Goal: Understand site structure: Understand site structure

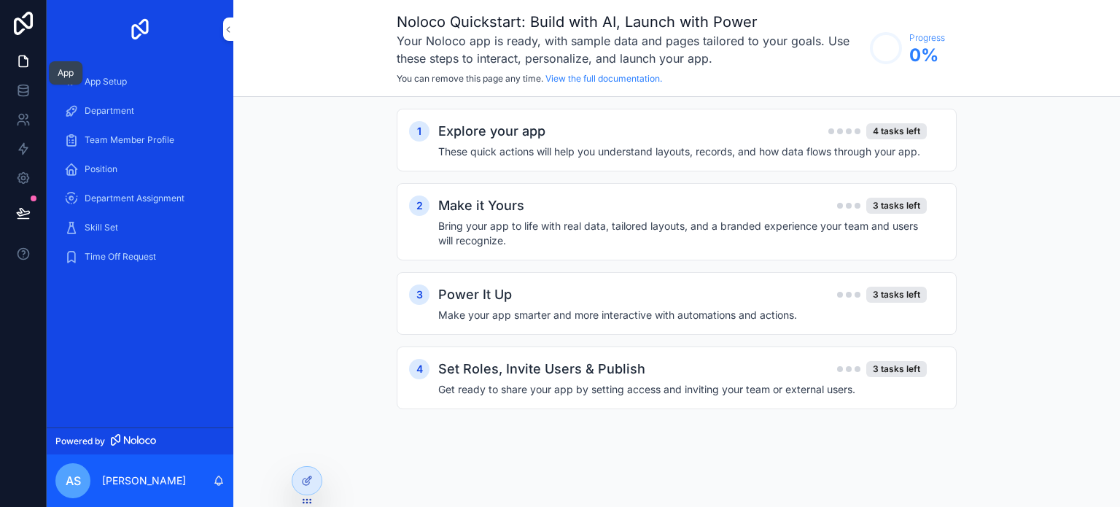
click at [20, 58] on icon at bounding box center [23, 61] width 15 height 15
click at [230, 31] on icon "scrollable content" at bounding box center [228, 29] width 10 height 11
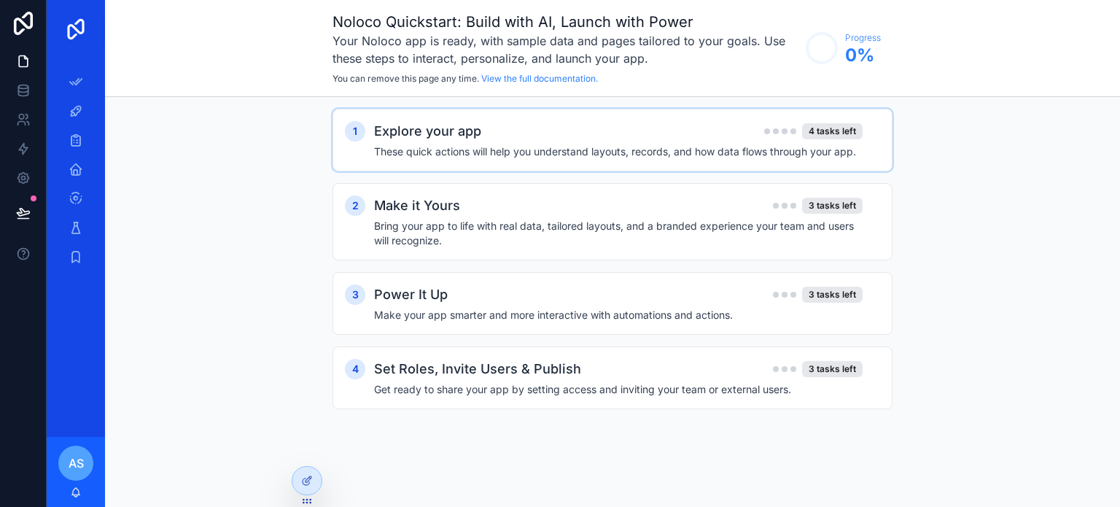
click at [421, 136] on h2 "Explore your app" at bounding box center [427, 131] width 107 height 20
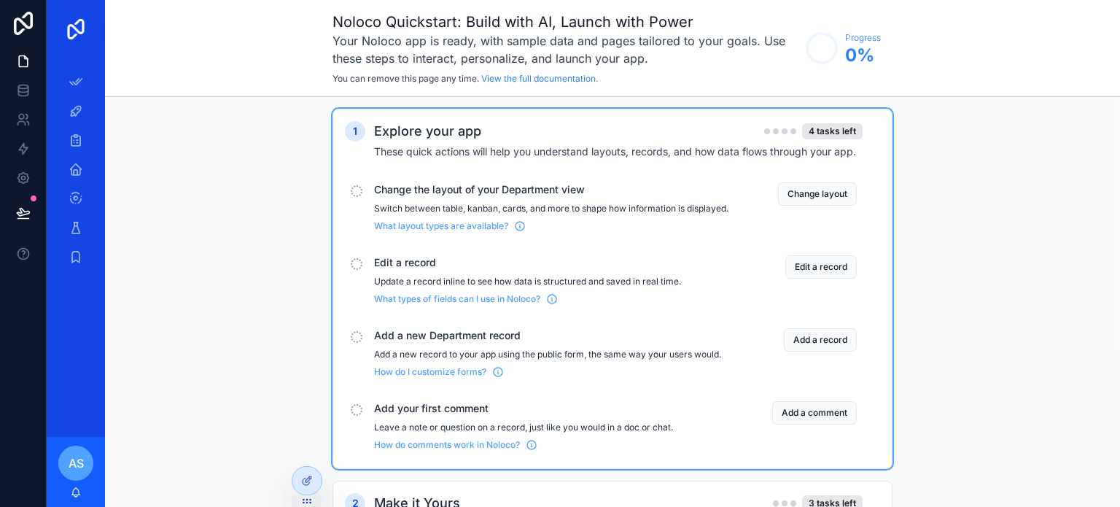
click at [410, 270] on span "Edit a record" at bounding box center [551, 262] width 354 height 15
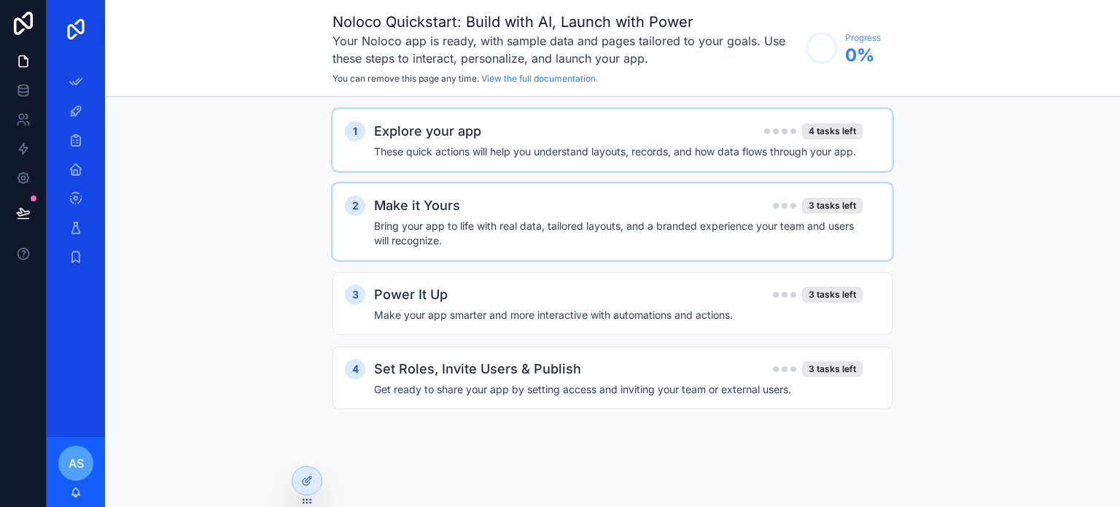
click at [435, 216] on div "Make it Yours 3 tasks left Bring your app to life with real data, tailored layo…" at bounding box center [627, 221] width 506 height 52
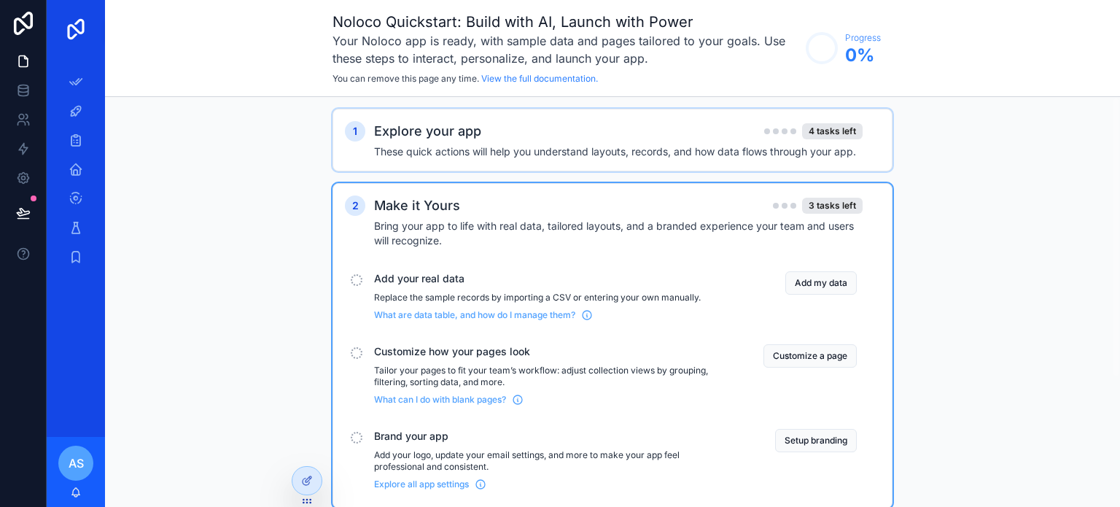
click at [418, 281] on span "Add your real data" at bounding box center [551, 278] width 354 height 15
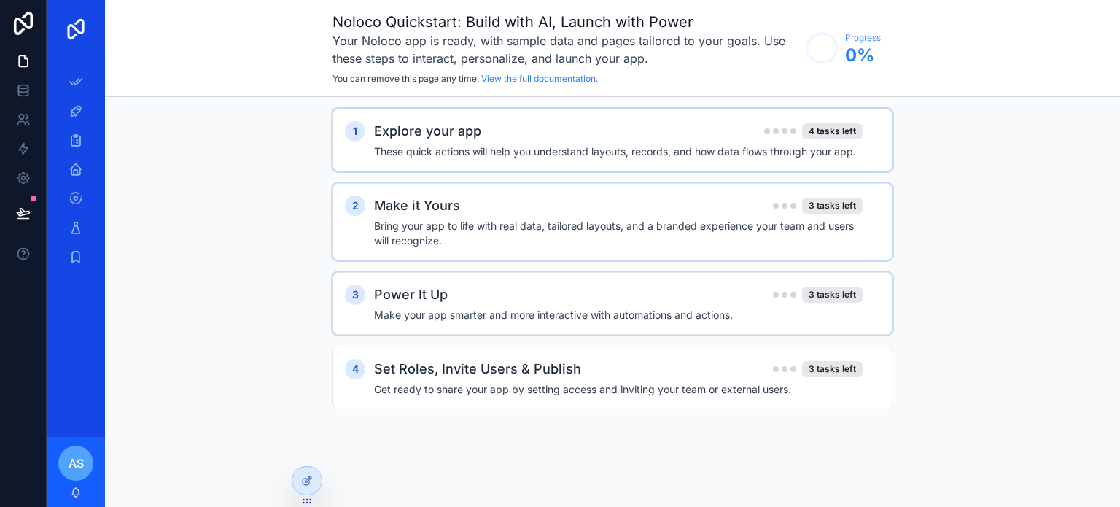
click at [419, 293] on h2 "Power It Up" at bounding box center [411, 294] width 74 height 20
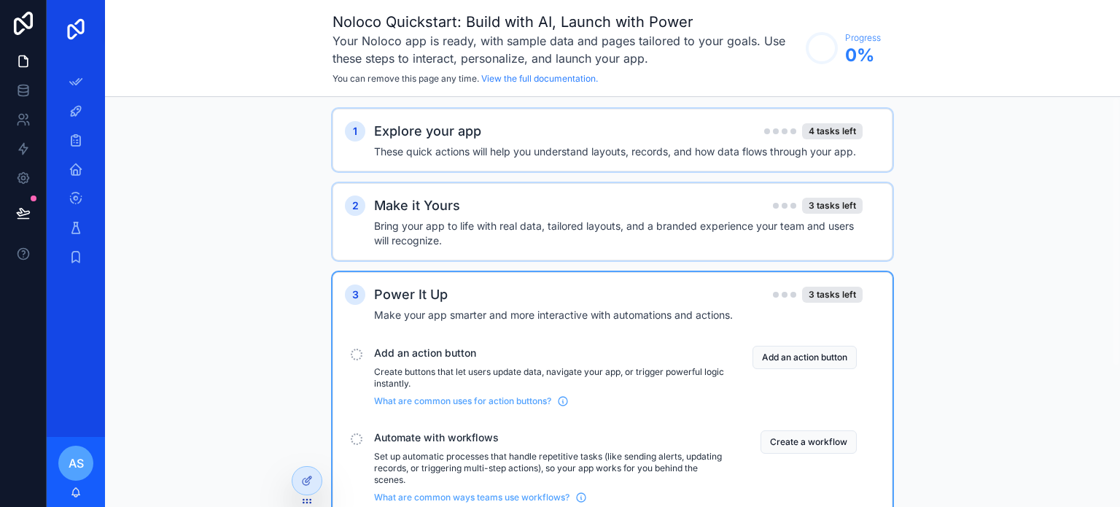
click at [408, 353] on span "Add an action button" at bounding box center [551, 353] width 354 height 15
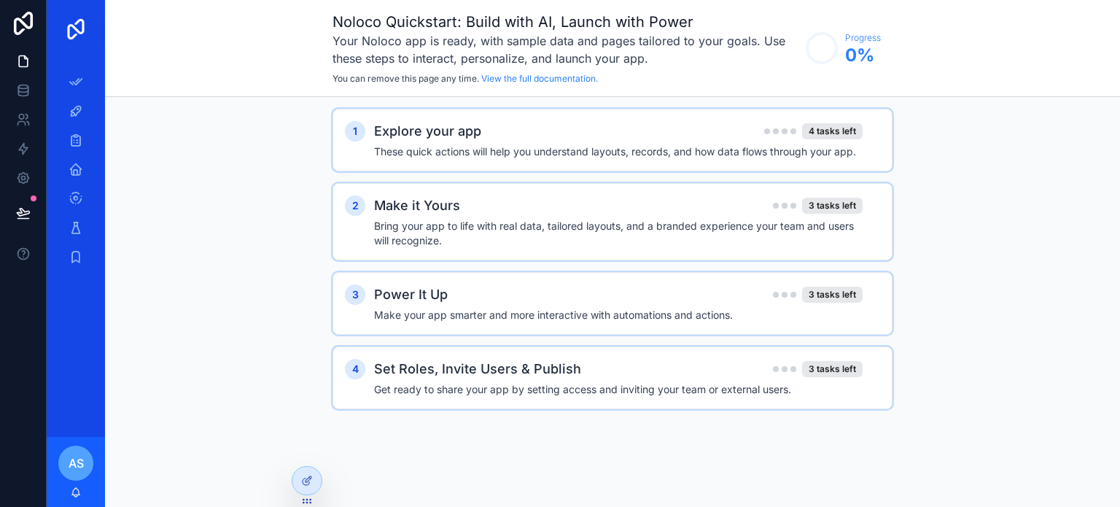
click at [408, 370] on h2 "Set Roles, Invite Users & Publish" at bounding box center [477, 369] width 207 height 20
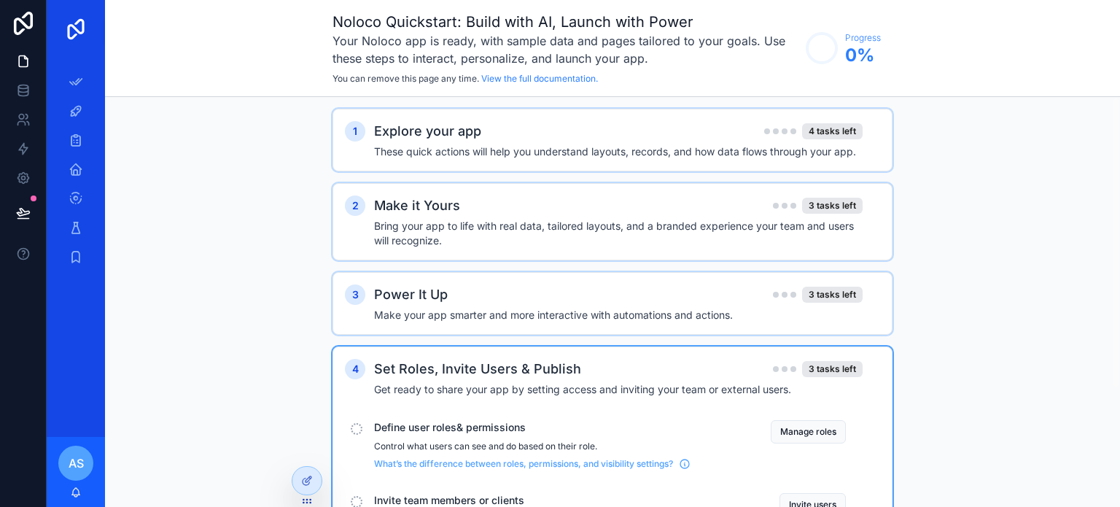
click at [403, 422] on span "Define user roles& permissions" at bounding box center [545, 427] width 343 height 15
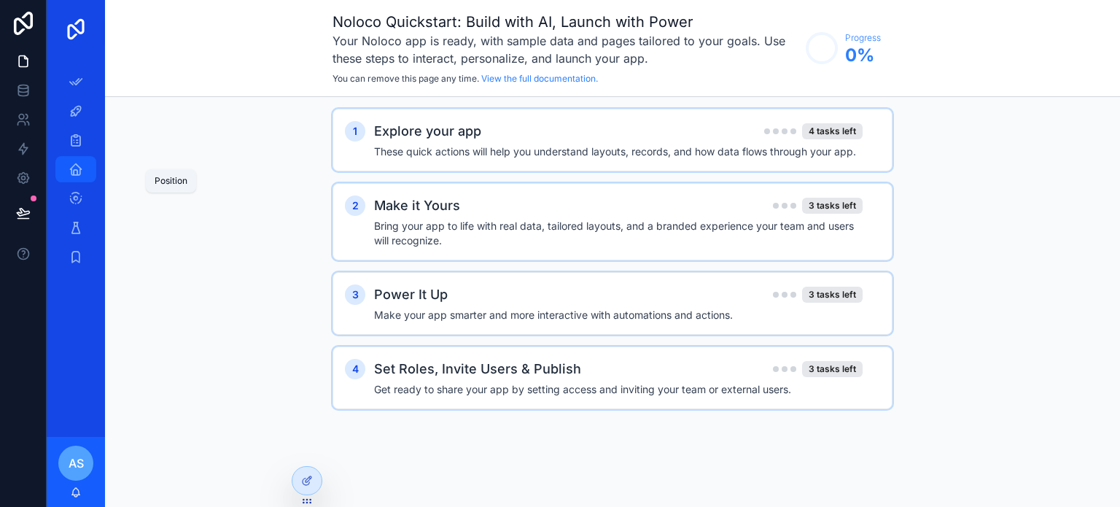
click at [79, 160] on div "Position" at bounding box center [75, 168] width 23 height 23
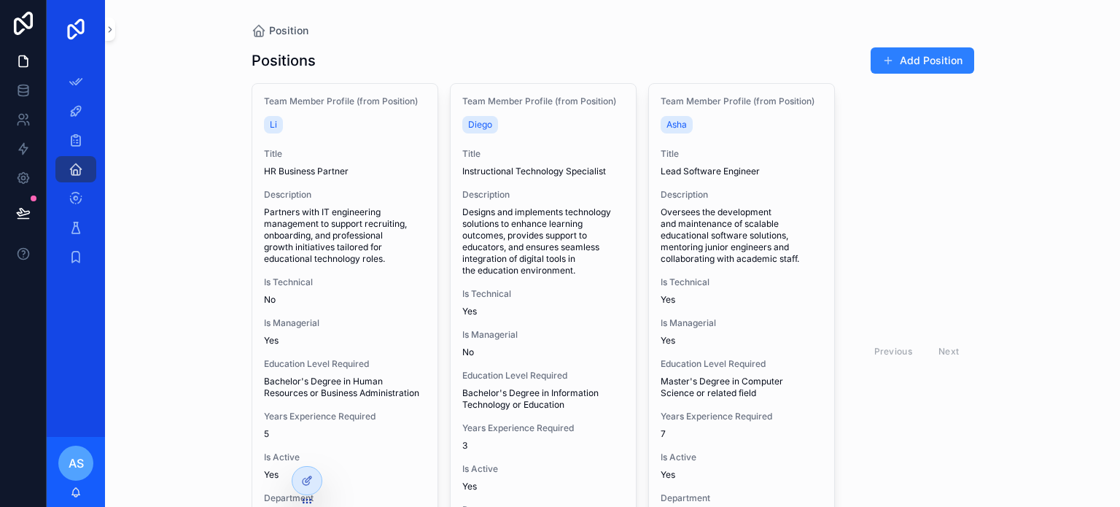
scroll to position [168, 0]
